Goal: Task Accomplishment & Management: Manage account settings

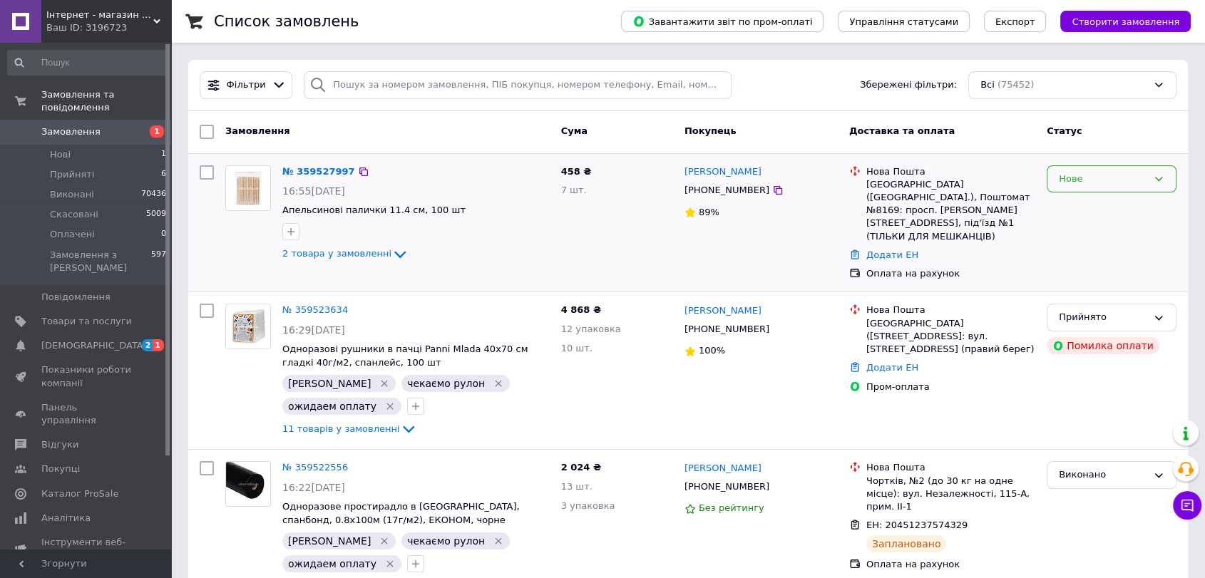
click at [1104, 180] on div "Нове" at bounding box center [1103, 179] width 88 height 15
click at [1082, 208] on li "Прийнято" at bounding box center [1112, 208] width 128 height 26
click at [287, 235] on icon "button" at bounding box center [290, 231] width 11 height 11
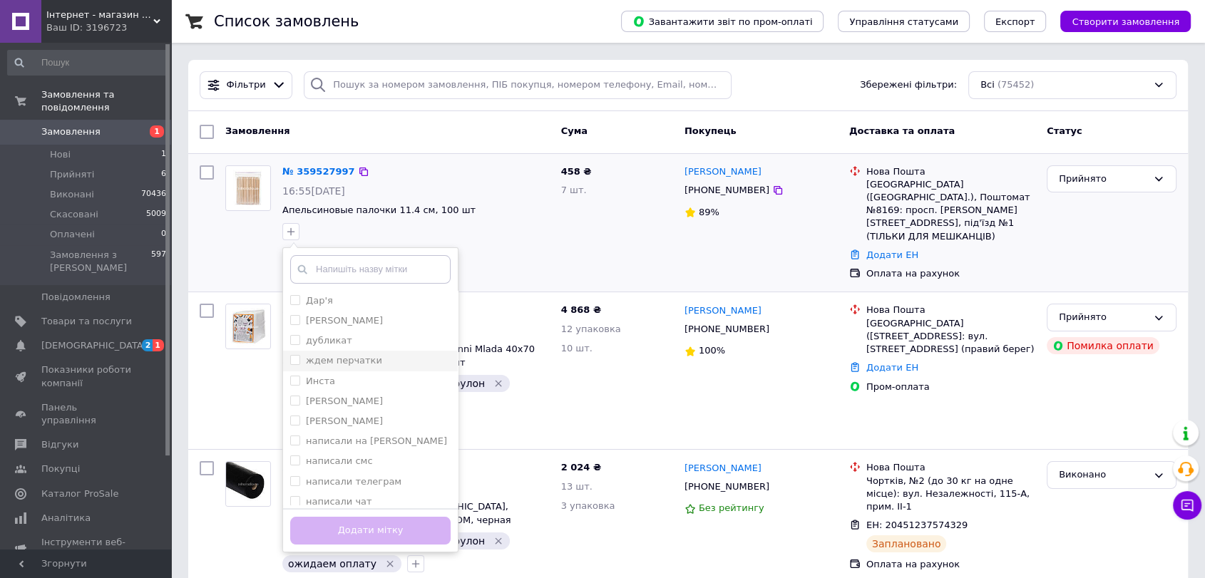
drag, startPoint x: 324, startPoint y: 323, endPoint x: 332, endPoint y: 354, distance: 31.5
click at [325, 324] on label "[PERSON_NAME]" at bounding box center [344, 320] width 77 height 11
checkbox input "true"
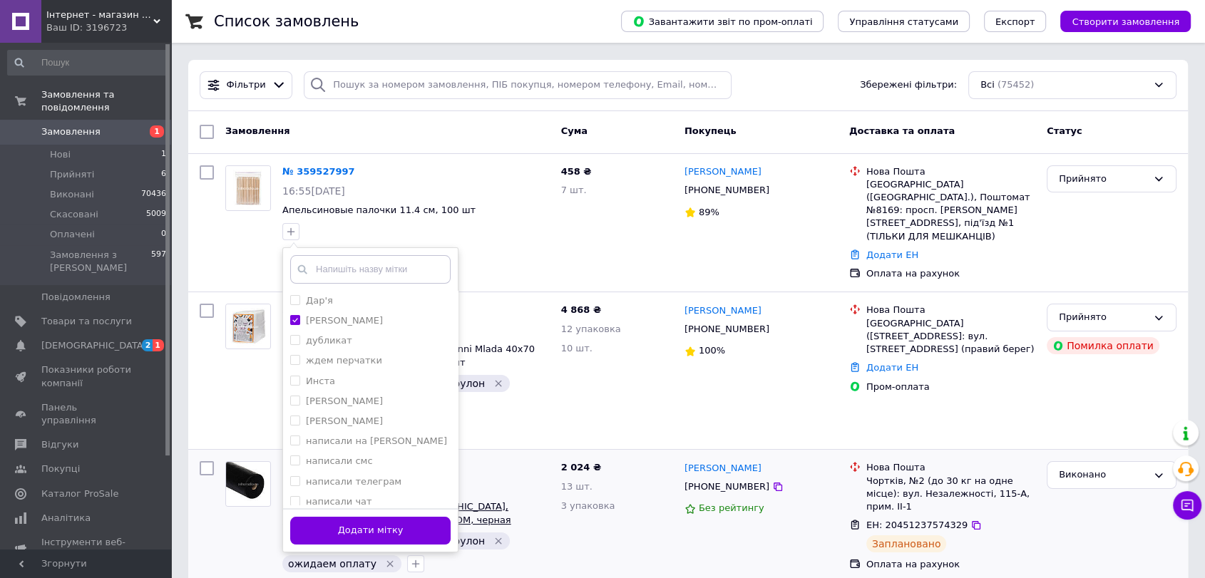
click at [392, 521] on button "Додати мітку" at bounding box center [370, 531] width 160 height 28
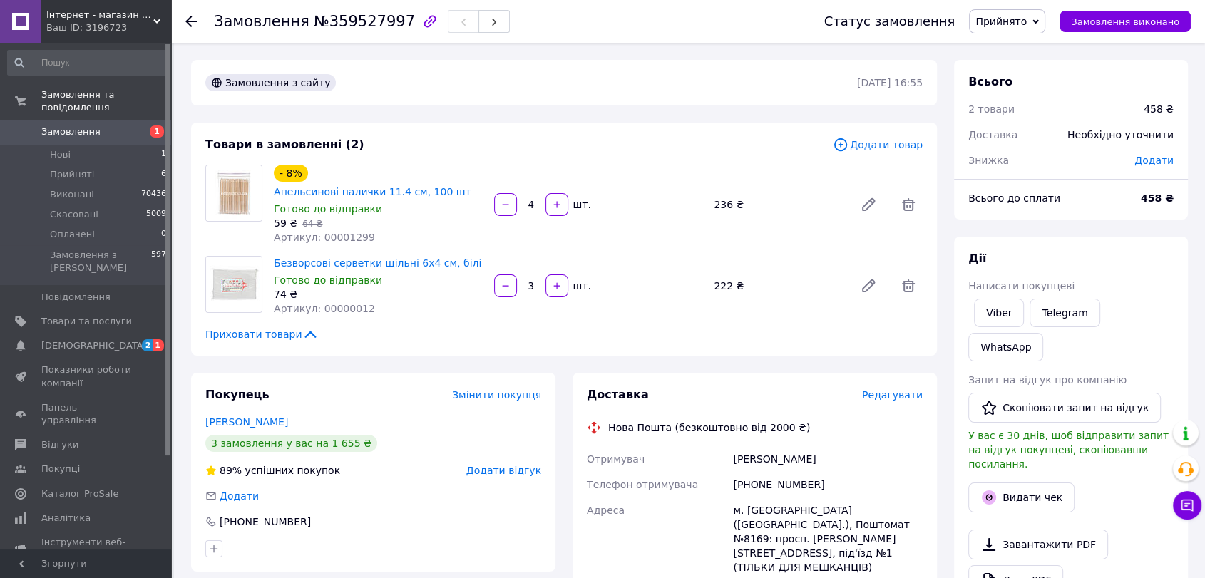
click at [329, 303] on span "Артикул: 00000012" at bounding box center [324, 308] width 101 height 11
copy span "00000012"
click at [1011, 299] on link "Viber" at bounding box center [999, 313] width 50 height 29
drag, startPoint x: 213, startPoint y: 24, endPoint x: 388, endPoint y: 25, distance: 174.7
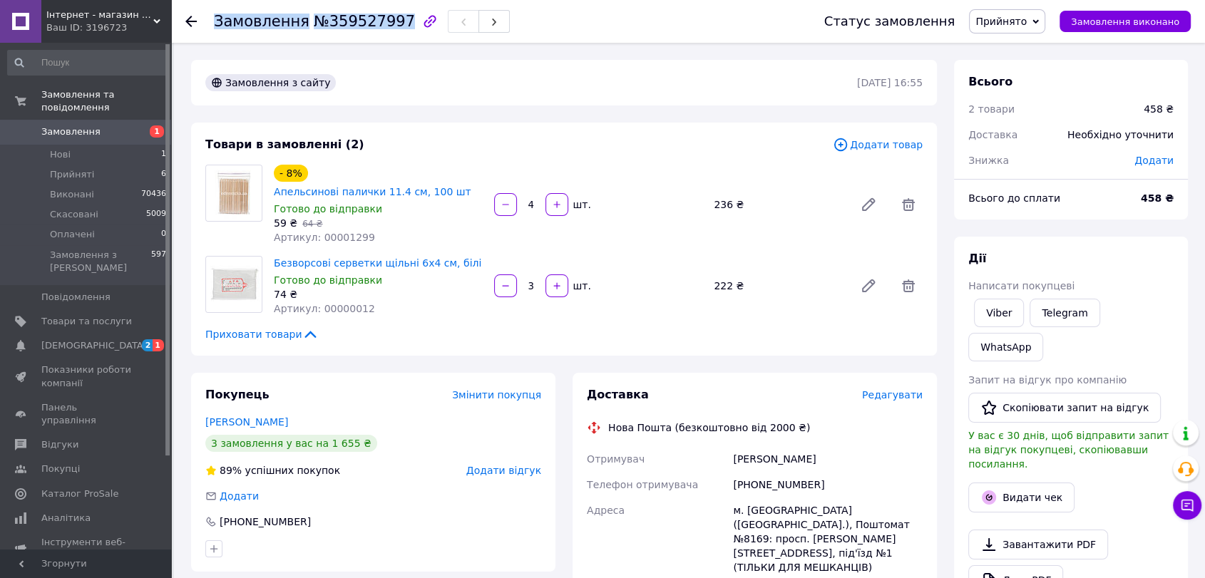
click at [388, 25] on div "Замовлення №359527997" at bounding box center [314, 22] width 201 height 16
copy h1 "Замовлення №359527997"
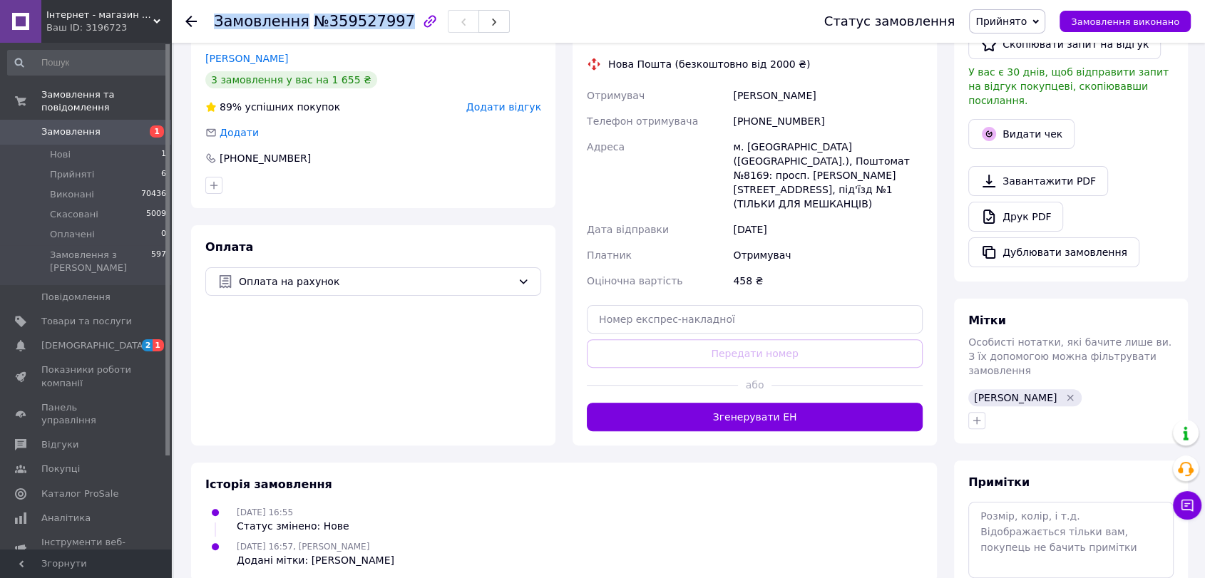
scroll to position [388, 0]
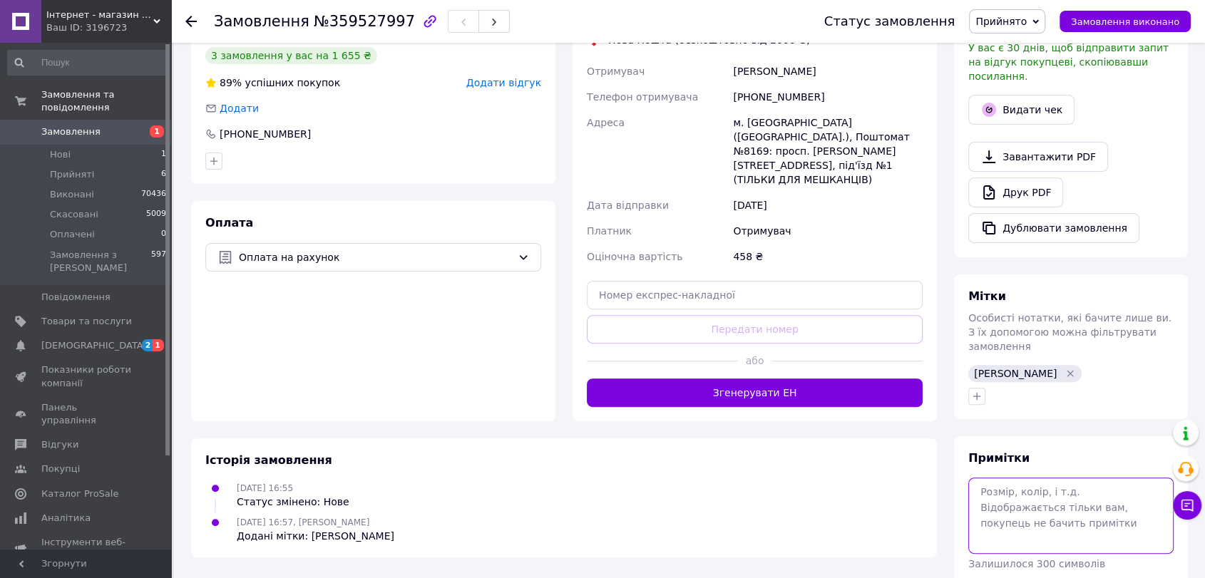
click at [1026, 478] on textarea at bounding box center [1070, 516] width 205 height 76
paste textarea "НФНФ-023915"
type textarea "НФНФ-023915"
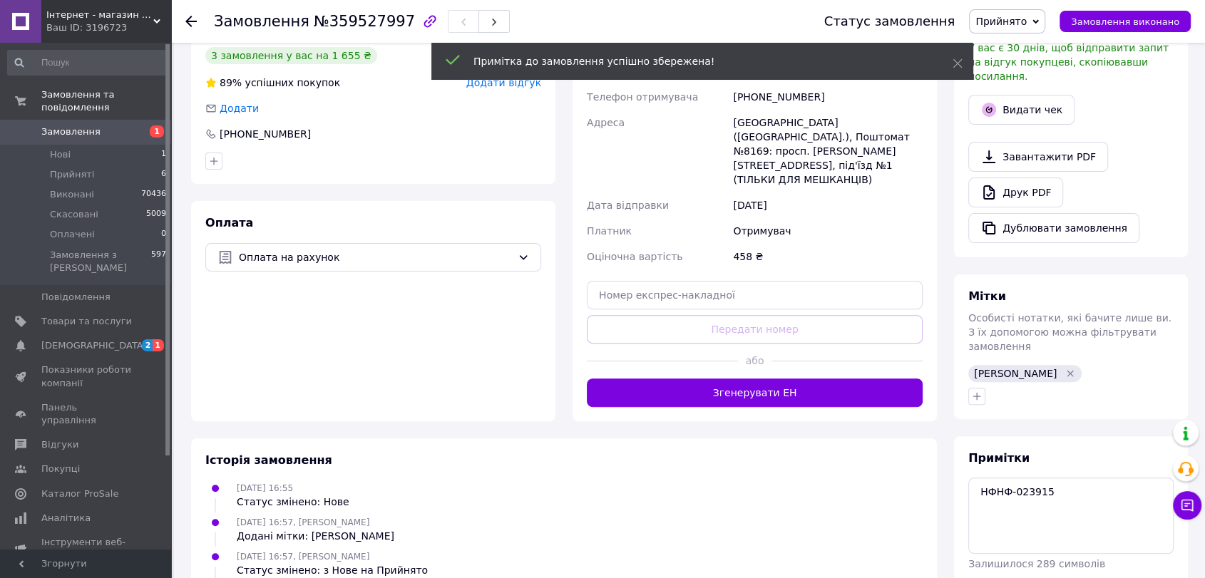
click at [978, 362] on div "[PERSON_NAME]" at bounding box center [1025, 373] width 119 height 23
click at [980, 385] on div at bounding box center [1071, 396] width 211 height 23
drag, startPoint x: 977, startPoint y: 333, endPoint x: 954, endPoint y: 360, distance: 35.4
click at [976, 391] on icon "button" at bounding box center [976, 396] width 11 height 11
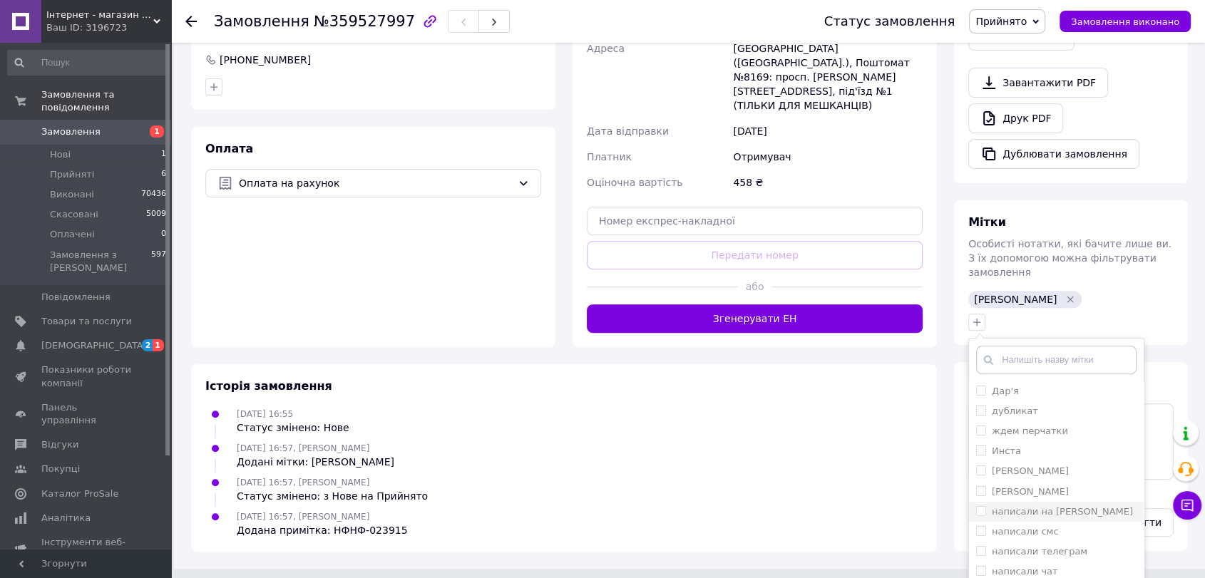
scroll to position [158, 0]
click at [981, 489] on input "ожидаем оплату" at bounding box center [980, 493] width 9 height 9
checkbox input "true"
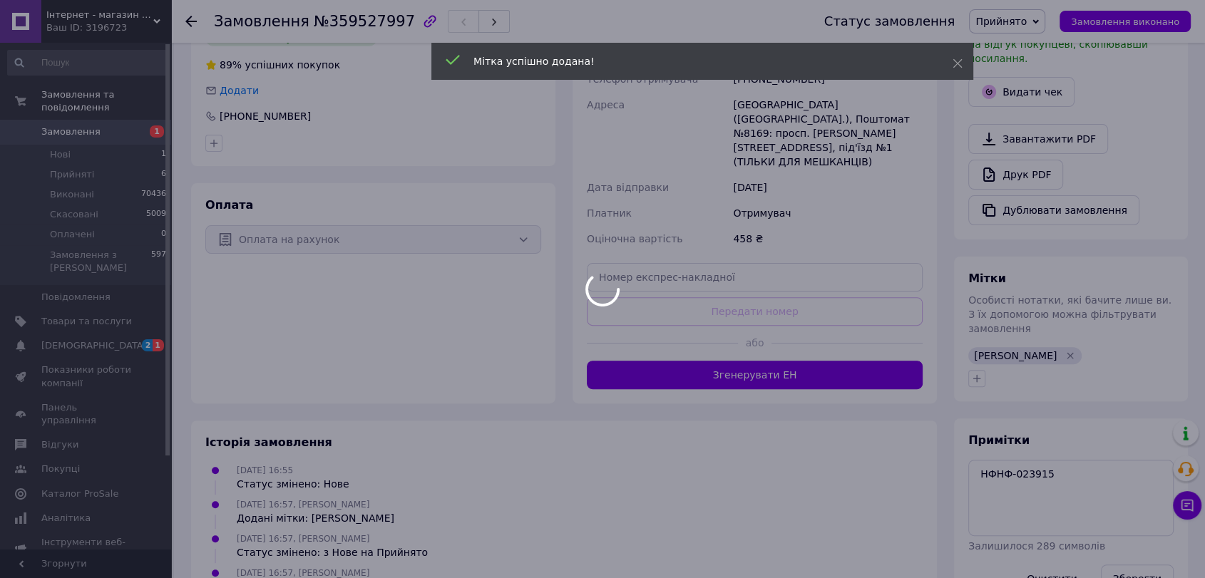
scroll to position [440, 0]
